Goal: Task Accomplishment & Management: Use online tool/utility

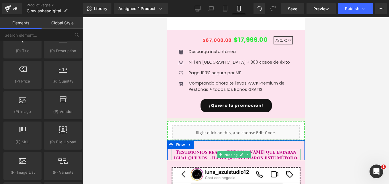
scroll to position [721, 0]
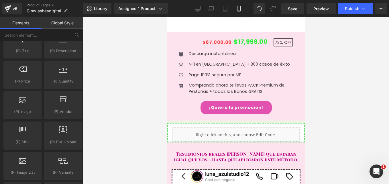
click at [255, 103] on div "¡Quiero la promocion! (P) Cart Button" at bounding box center [235, 107] width 123 height 13
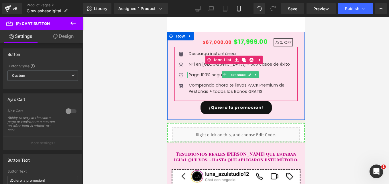
click at [237, 73] on span "Text Block" at bounding box center [236, 74] width 19 height 7
click at [271, 76] on div at bounding box center [242, 76] width 110 height 1
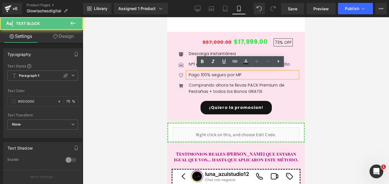
click at [257, 72] on p "Pago 100% seguro por MP" at bounding box center [242, 75] width 109 height 6
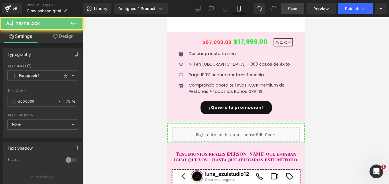
click at [290, 9] on span "Save" at bounding box center [292, 9] width 9 height 6
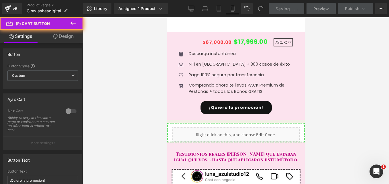
scroll to position [1949, 0]
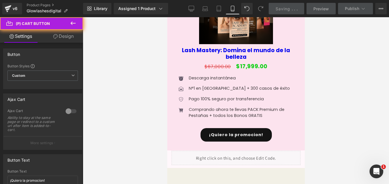
click at [74, 24] on icon at bounding box center [73, 23] width 7 height 7
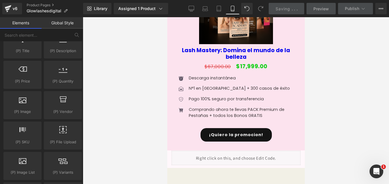
drag, startPoint x: 64, startPoint y: 126, endPoint x: 70, endPoint y: 125, distance: 5.7
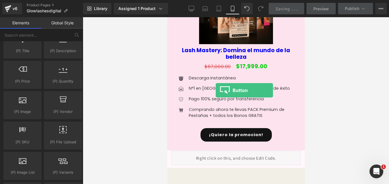
drag, startPoint x: 232, startPoint y: 148, endPoint x: 210, endPoint y: 90, distance: 62.2
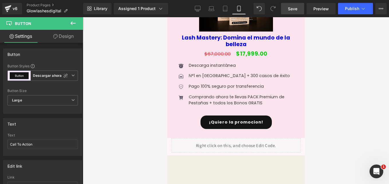
scroll to position [1948, 0]
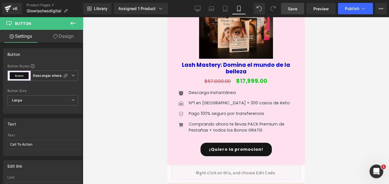
click at [56, 27] on span "Button" at bounding box center [34, 23] width 57 height 13
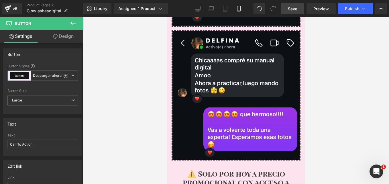
scroll to position [269, 0]
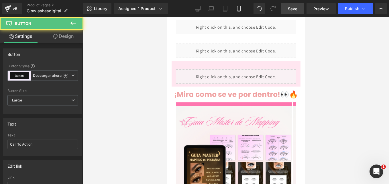
drag, startPoint x: 247, startPoint y: 24, endPoint x: 238, endPoint y: 67, distance: 43.7
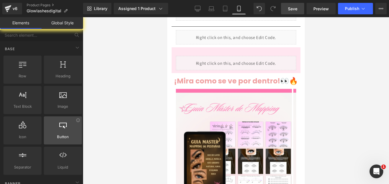
click at [58, 137] on span "Button" at bounding box center [63, 137] width 35 height 6
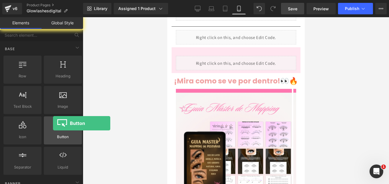
drag, startPoint x: 82, startPoint y: 129, endPoint x: 53, endPoint y: 123, distance: 29.1
click at [53, 123] on div at bounding box center [63, 127] width 35 height 13
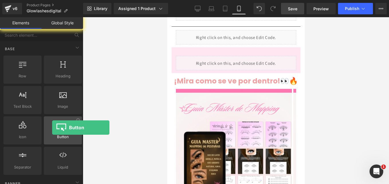
drag, startPoint x: 69, startPoint y: 129, endPoint x: 56, endPoint y: 128, distance: 12.4
click at [56, 128] on div at bounding box center [63, 127] width 35 height 13
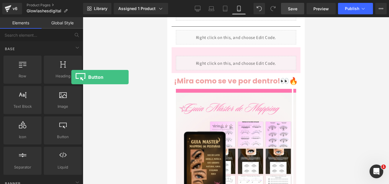
drag, startPoint x: 64, startPoint y: 130, endPoint x: 83, endPoint y: 81, distance: 52.3
click at [44, 87] on div "Row rows, columns, layouts, div Heading headings, titles, h1,h2,h3,h4,h5,h6 Tex…" at bounding box center [42, 114] width 81 height 121
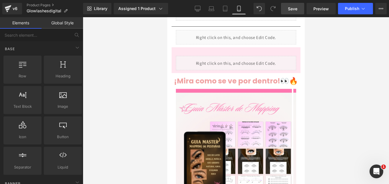
click at [295, 10] on span "Save" at bounding box center [292, 9] width 9 height 6
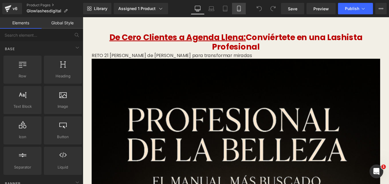
click at [239, 9] on icon at bounding box center [239, 9] width 6 height 6
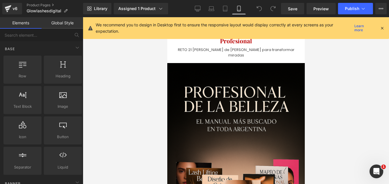
click at [382, 28] on icon at bounding box center [381, 27] width 5 height 5
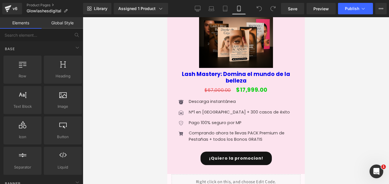
scroll to position [1930, 0]
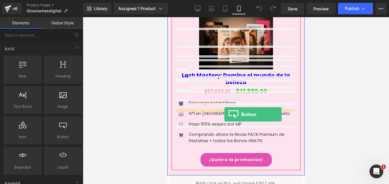
drag, startPoint x: 229, startPoint y: 148, endPoint x: 223, endPoint y: 115, distance: 33.7
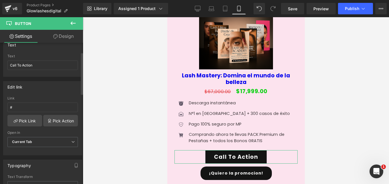
scroll to position [0, 0]
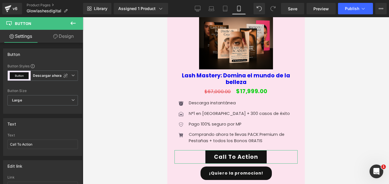
click at [64, 30] on link "Design" at bounding box center [64, 36] width 42 height 13
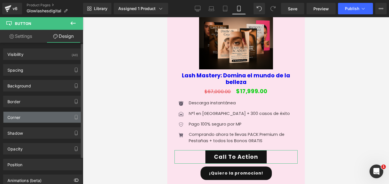
click at [29, 116] on div "Corner" at bounding box center [42, 117] width 78 height 11
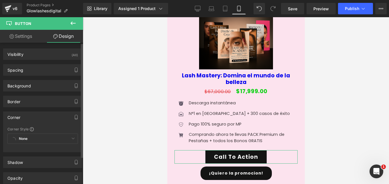
click at [35, 140] on div "None Custom Default Corner Corner 1" at bounding box center [42, 139] width 70 height 13
click at [42, 140] on div "None Custom Default Corner Corner 1" at bounding box center [42, 139] width 70 height 13
click at [70, 137] on div "None Custom Default Corner Corner 1" at bounding box center [42, 139] width 70 height 13
click at [14, 116] on div "Corner" at bounding box center [13, 116] width 13 height 8
click at [22, 136] on div "None Custom Default Corner Corner 1" at bounding box center [42, 139] width 70 height 13
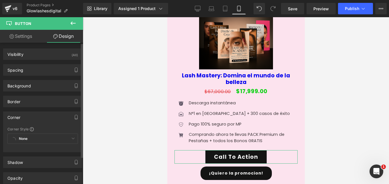
click at [22, 136] on div "None Custom Default Corner Corner 1" at bounding box center [42, 139] width 70 height 13
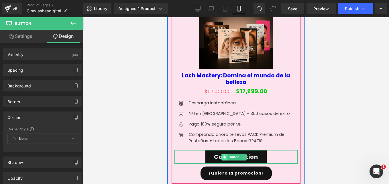
click at [221, 153] on span at bounding box center [224, 156] width 6 height 7
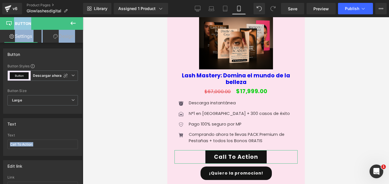
click at [24, 40] on link "Settings" at bounding box center [21, 36] width 42 height 13
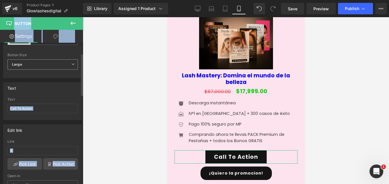
scroll to position [36, 0]
click at [53, 104] on input "Call To Action" at bounding box center [42, 107] width 70 height 9
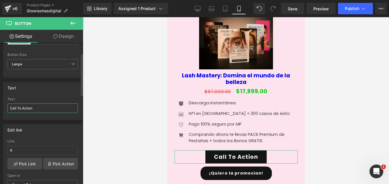
click at [53, 104] on input "Call To Action" at bounding box center [42, 107] width 70 height 9
type input "Q"
type input "¿"
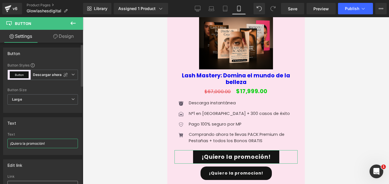
scroll to position [0, 0]
type input "¡Quiero la promoción!"
click at [71, 75] on icon at bounding box center [72, 75] width 3 height 3
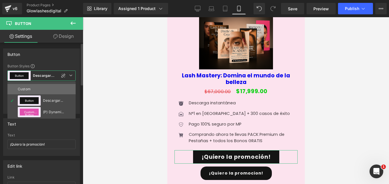
click at [47, 88] on li "Custom" at bounding box center [41, 89] width 68 height 10
type input "Color 3"
type input "Color 1"
type input "Color 3"
type input "Color 1"
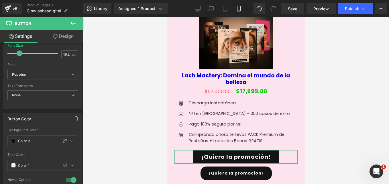
scroll to position [178, 0]
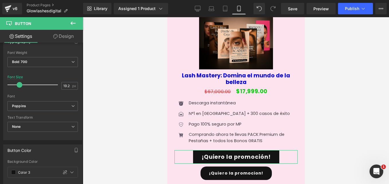
click at [66, 34] on link "Design" at bounding box center [64, 36] width 42 height 13
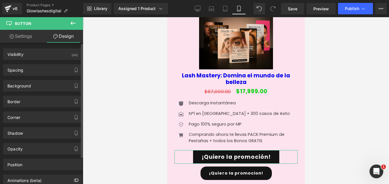
type input "0"
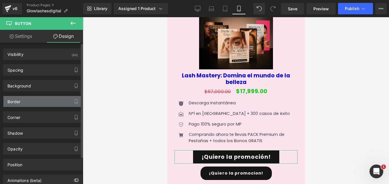
click at [28, 103] on div "Border" at bounding box center [42, 101] width 78 height 11
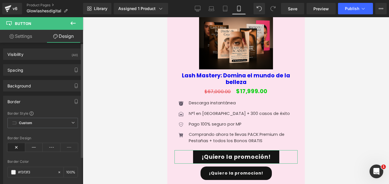
click at [28, 103] on div "Border" at bounding box center [42, 101] width 78 height 11
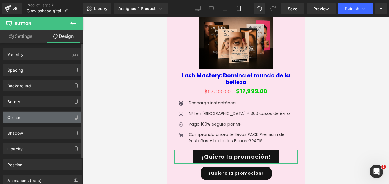
click at [27, 121] on div "Corner" at bounding box center [42, 117] width 78 height 11
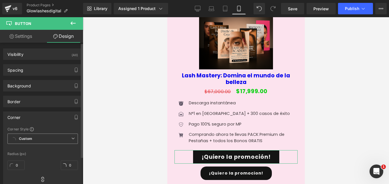
click at [23, 138] on b "Custom" at bounding box center [25, 138] width 13 height 5
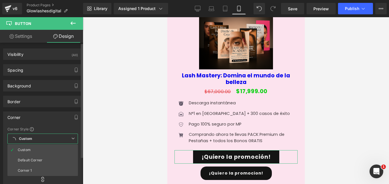
click at [23, 138] on b "Custom" at bounding box center [25, 138] width 13 height 5
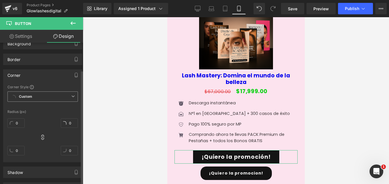
scroll to position [43, 0]
click at [18, 120] on input "0" at bounding box center [15, 122] width 17 height 9
type input "1"
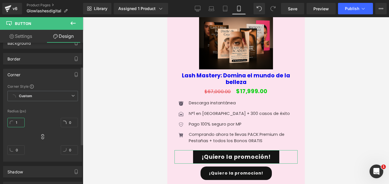
type input "1"
type input "15"
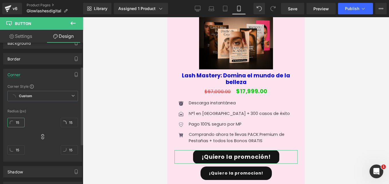
type input "1"
type input "2"
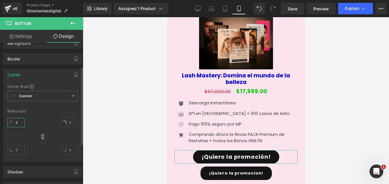
type input "2"
type input "25"
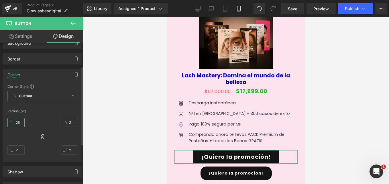
type input "25"
click at [38, 120] on div "25px 25 25px 25 25px 25 25px 25" at bounding box center [42, 138] width 70 height 46
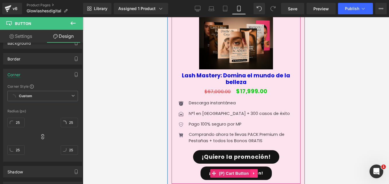
click at [253, 172] on icon at bounding box center [253, 173] width 1 height 3
click at [257, 171] on icon at bounding box center [257, 173] width 4 height 4
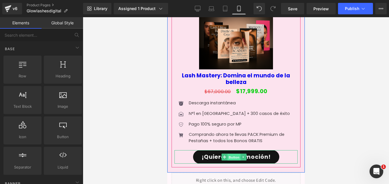
click at [237, 154] on span "Button" at bounding box center [233, 157] width 13 height 7
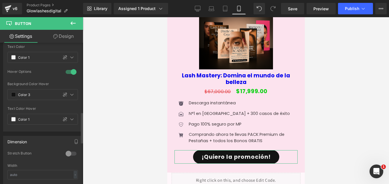
scroll to position [318, 0]
click at [29, 95] on input "Color 3" at bounding box center [37, 94] width 38 height 6
click at [15, 95] on span at bounding box center [13, 94] width 5 height 5
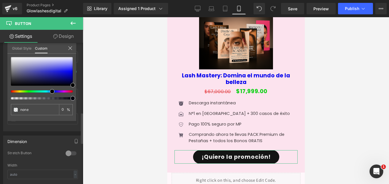
type input "#0a0007"
type input "100"
type input "#0a0007"
type input "100"
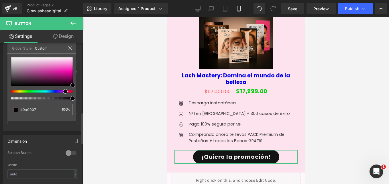
click at [63, 92] on div at bounding box center [40, 91] width 62 height 2
type input "#e939b4"
click at [60, 69] on div at bounding box center [42, 71] width 62 height 29
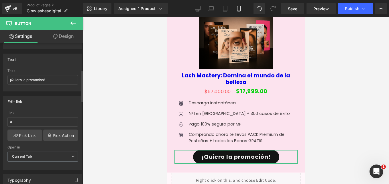
scroll to position [0, 0]
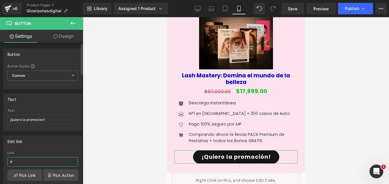
click at [28, 162] on input "#" at bounding box center [42, 161] width 70 height 9
paste input "https://wa.link/08re1z"
type input "https://wa.link/08re1z"
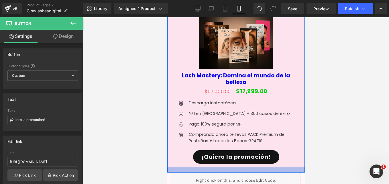
click at [207, 167] on div at bounding box center [235, 169] width 137 height 5
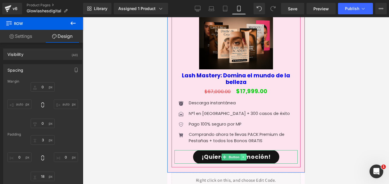
click at [243, 156] on icon at bounding box center [242, 157] width 1 height 2
click at [241, 155] on icon at bounding box center [240, 156] width 3 height 3
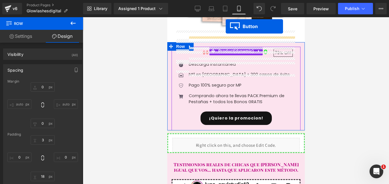
scroll to position [688, 0]
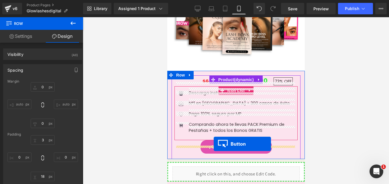
drag, startPoint x: 224, startPoint y: 83, endPoint x: 213, endPoint y: 144, distance: 61.7
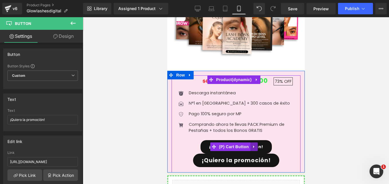
click at [252, 145] on icon at bounding box center [254, 147] width 4 height 4
click at [256, 145] on icon at bounding box center [257, 147] width 4 height 4
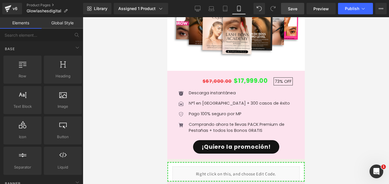
click at [292, 10] on span "Save" at bounding box center [292, 9] width 9 height 6
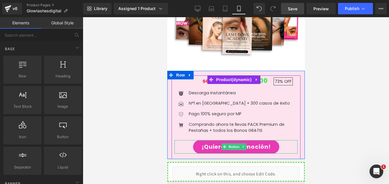
click at [216, 140] on link "¡Quiero la promoción!" at bounding box center [236, 146] width 86 height 13
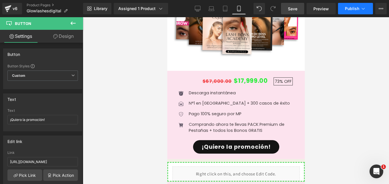
click at [362, 10] on icon at bounding box center [363, 9] width 6 height 6
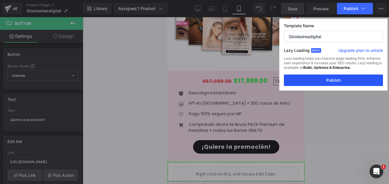
drag, startPoint x: 324, startPoint y: 77, endPoint x: 60, endPoint y: 89, distance: 264.3
click at [324, 77] on button "Publish" at bounding box center [333, 79] width 99 height 11
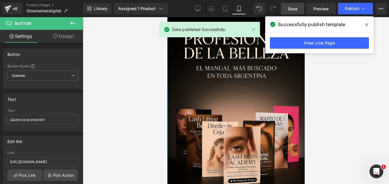
scroll to position [0, 0]
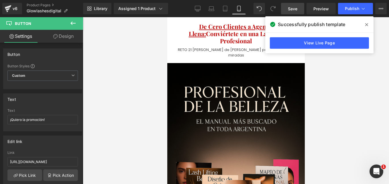
click at [365, 27] on span at bounding box center [366, 24] width 9 height 9
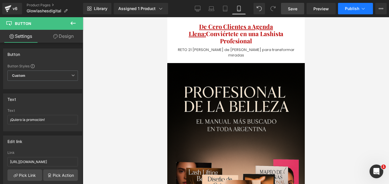
click at [350, 11] on button "Publish" at bounding box center [355, 8] width 35 height 11
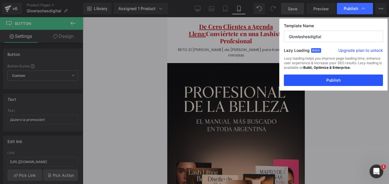
click at [324, 80] on button "Publish" at bounding box center [333, 79] width 99 height 11
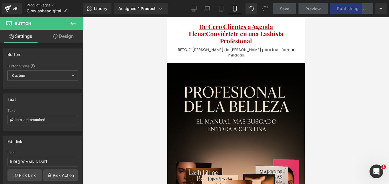
click at [48, 3] on link "Product Pages" at bounding box center [55, 5] width 56 height 5
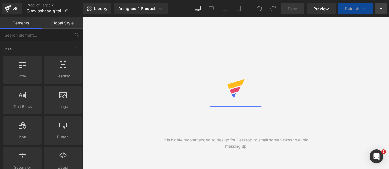
click at [381, 9] on icon at bounding box center [380, 8] width 1 height 1
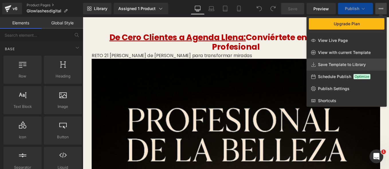
click at [344, 65] on span "Save Template to Library" at bounding box center [342, 64] width 48 height 5
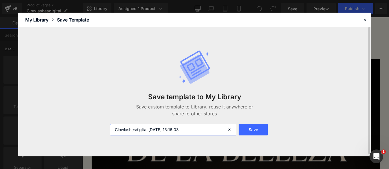
click at [197, 129] on input "Glowlashesdigital 2025-08-20 13:16:03" at bounding box center [173, 129] width 126 height 11
drag, startPoint x: 206, startPoint y: 128, endPoint x: 52, endPoint y: 144, distance: 154.9
click at [52, 144] on div "Save template to My Library Save custom template to Library, reuse it anywhere …" at bounding box center [194, 91] width 352 height 129
type input "Tienda pa duplicar"
click at [258, 130] on button "Save" at bounding box center [253, 129] width 29 height 11
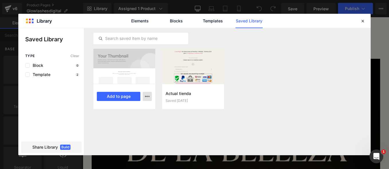
click at [147, 97] on icon "button" at bounding box center [147, 96] width 5 height 5
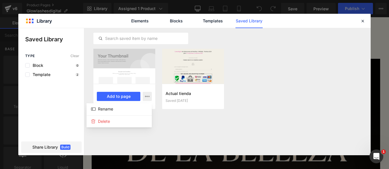
click at [125, 76] on div at bounding box center [194, 91] width 352 height 127
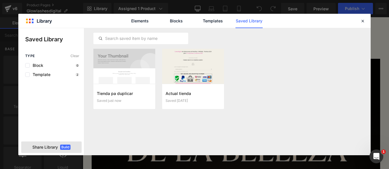
click at [42, 143] on div "Share Library Build" at bounding box center [51, 146] width 60 height 11
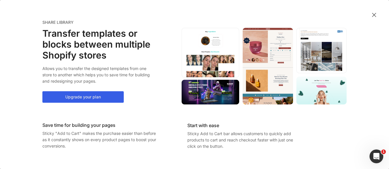
click at [98, 97] on button "Upgrade your plan" at bounding box center [82, 96] width 81 height 11
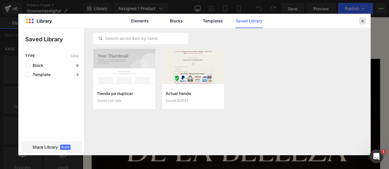
click at [362, 24] on div at bounding box center [362, 20] width 7 height 7
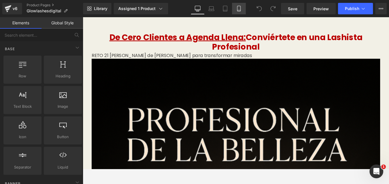
drag, startPoint x: 241, startPoint y: 5, endPoint x: 72, endPoint y: 84, distance: 186.7
click at [241, 5] on link "Mobile" at bounding box center [239, 8] width 14 height 11
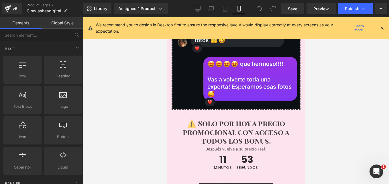
scroll to position [1682, 0]
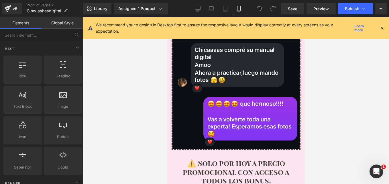
drag, startPoint x: 378, startPoint y: 28, endPoint x: 381, endPoint y: 28, distance: 3.2
click at [381, 28] on div "We recommend you to design in Desktop first to ensure the responsive layout wou…" at bounding box center [240, 28] width 289 height 13
drag, startPoint x: 381, startPoint y: 28, endPoint x: 129, endPoint y: 23, distance: 252.1
click at [381, 28] on icon at bounding box center [381, 27] width 5 height 5
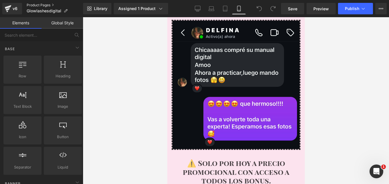
click at [38, 5] on link "Product Pages" at bounding box center [55, 5] width 56 height 5
